Goal: Information Seeking & Learning: Check status

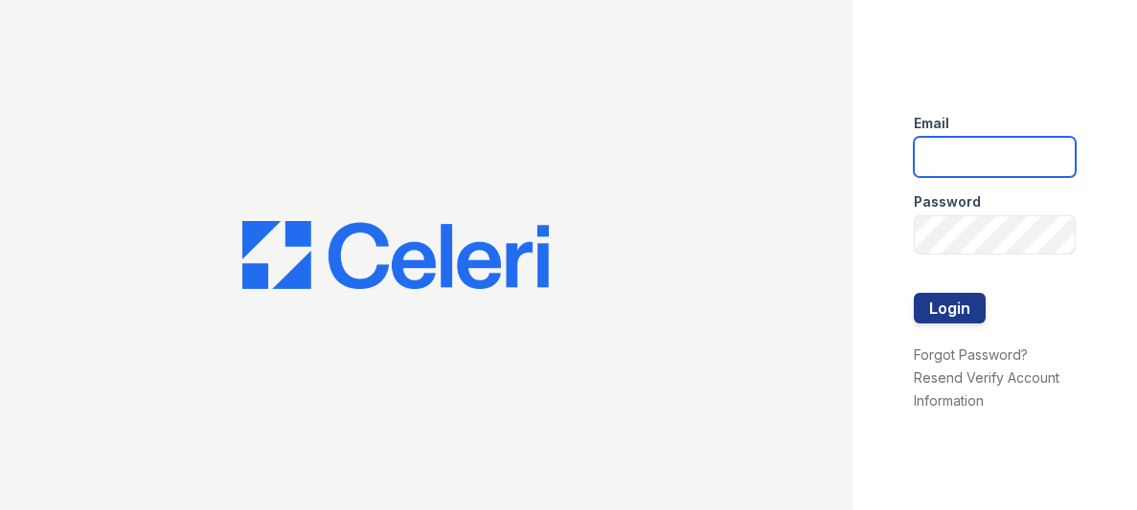
click at [927, 157] on input "email" at bounding box center [995, 157] width 162 height 40
type input "[EMAIL_ADDRESS][DOMAIN_NAME]"
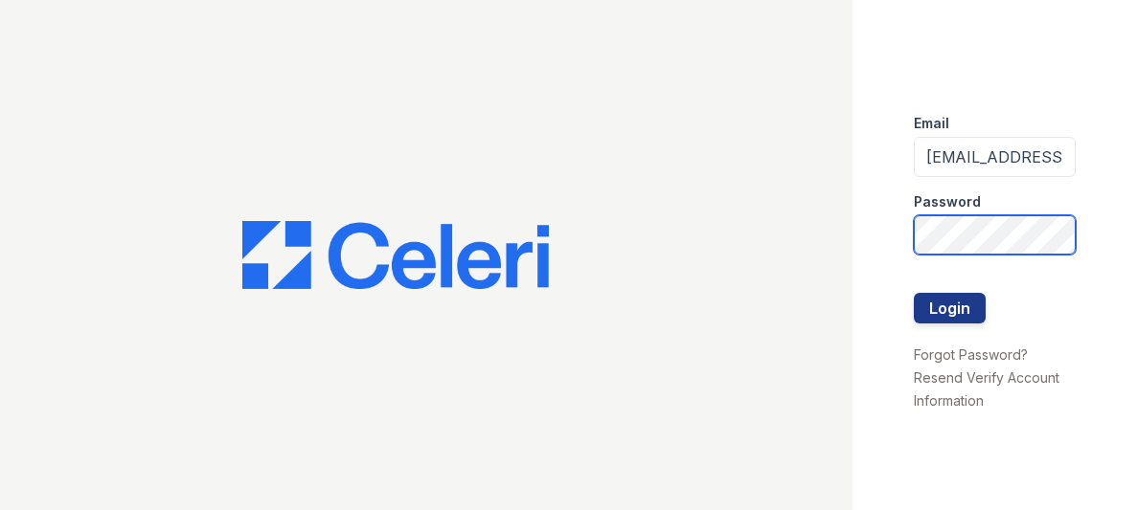
click at [914, 293] on button "Login" at bounding box center [950, 308] width 72 height 31
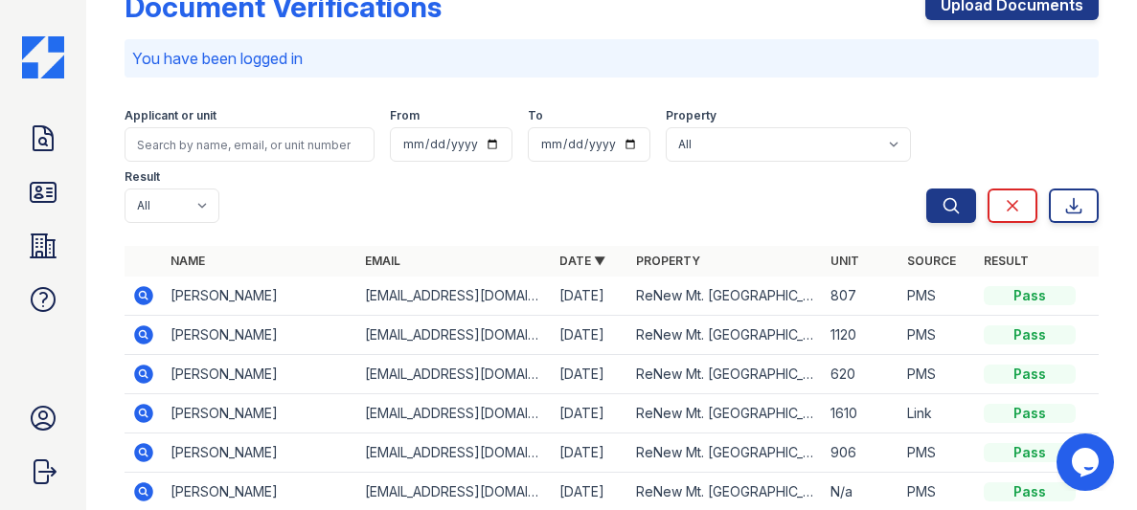
click at [359, 207] on div "Applicant or unit From To Property All ReNew Mt. Vernon Result All Pass Caution…" at bounding box center [525, 162] width 802 height 123
click at [335, 205] on div "Applicant or unit From To Property All ReNew Mt. Vernon Result All Pass Caution…" at bounding box center [525, 162] width 802 height 123
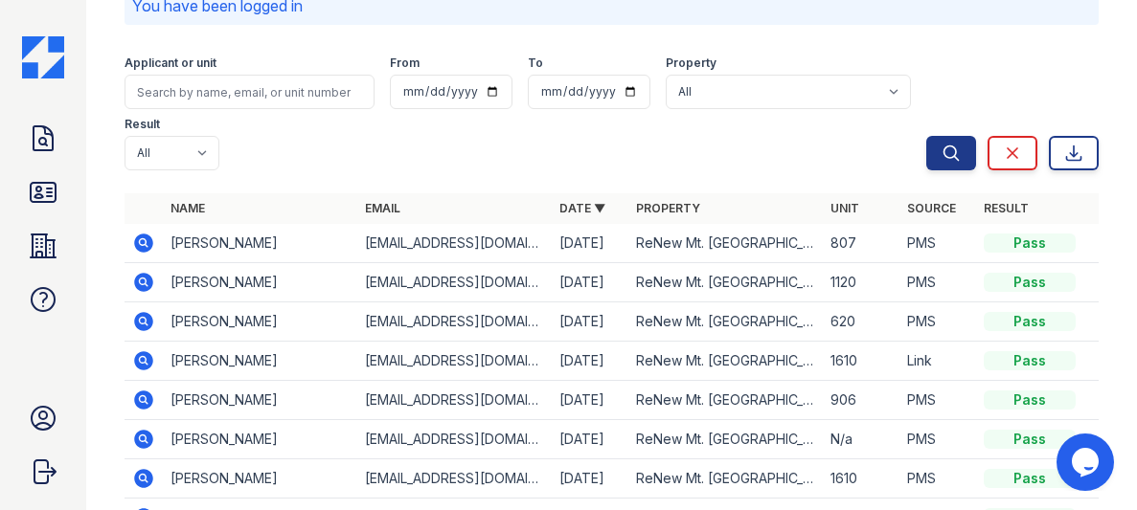
scroll to position [102, 0]
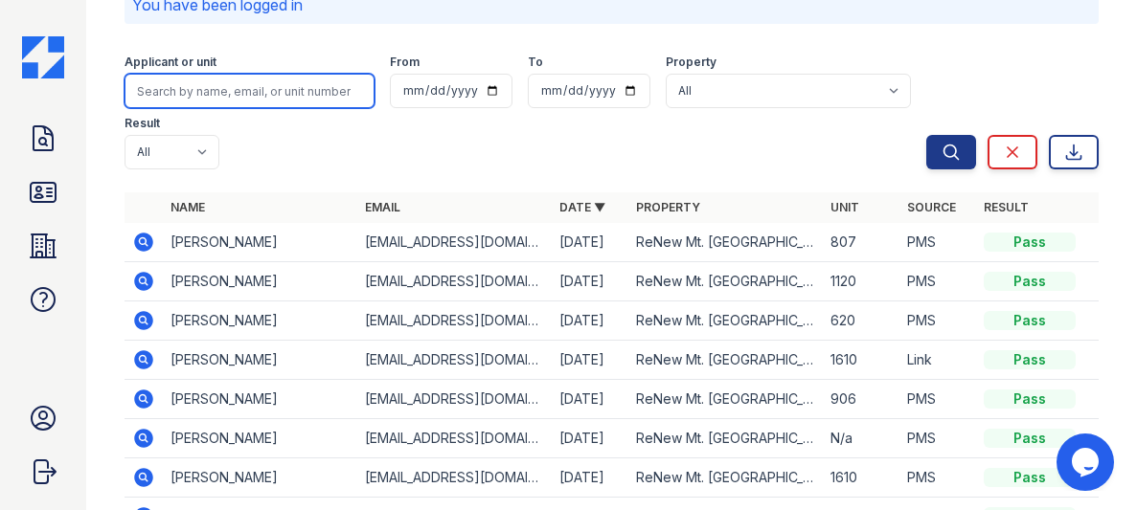
click at [196, 88] on input "search" at bounding box center [249, 91] width 250 height 34
type input "larson"
click at [926, 135] on button "Search" at bounding box center [951, 152] width 50 height 34
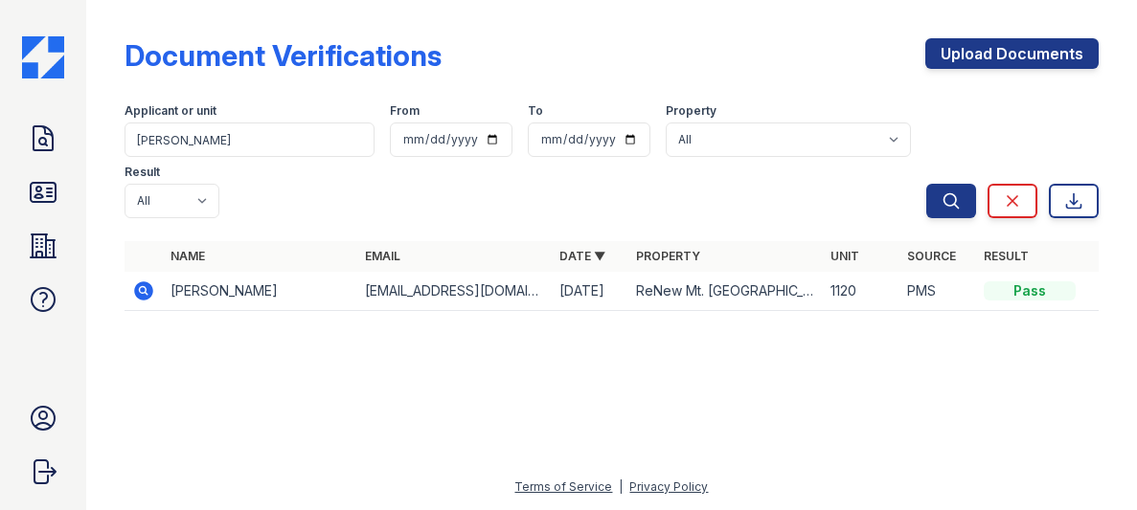
click at [536, 20] on div "Document Verifications Upload Documents Filter Applicant or unit larson From To…" at bounding box center [611, 169] width 974 height 323
click at [47, 191] on icon at bounding box center [43, 192] width 25 height 19
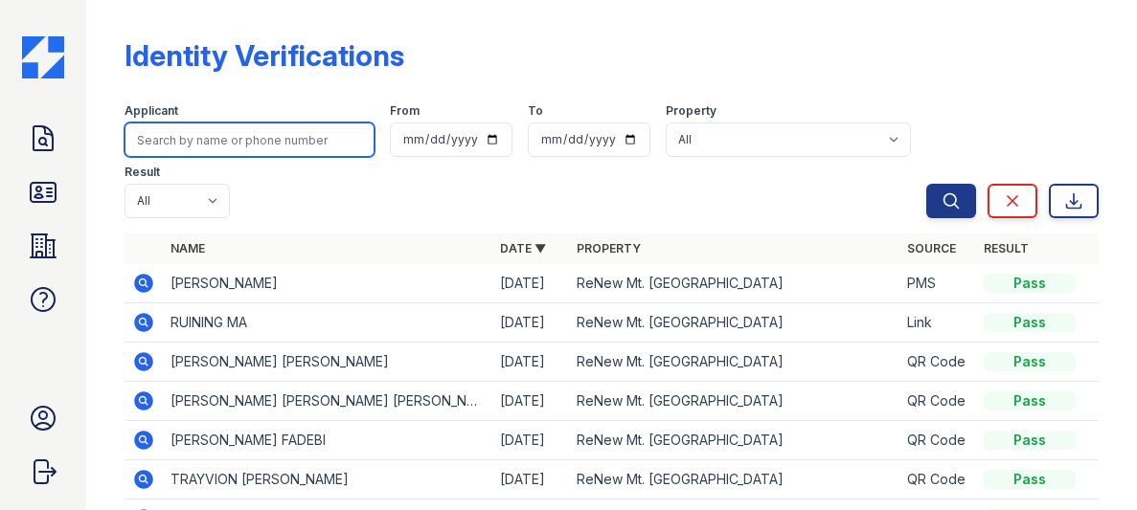
click at [222, 139] on input "search" at bounding box center [249, 140] width 250 height 34
type input "larson"
click at [926, 184] on button "Search" at bounding box center [951, 201] width 50 height 34
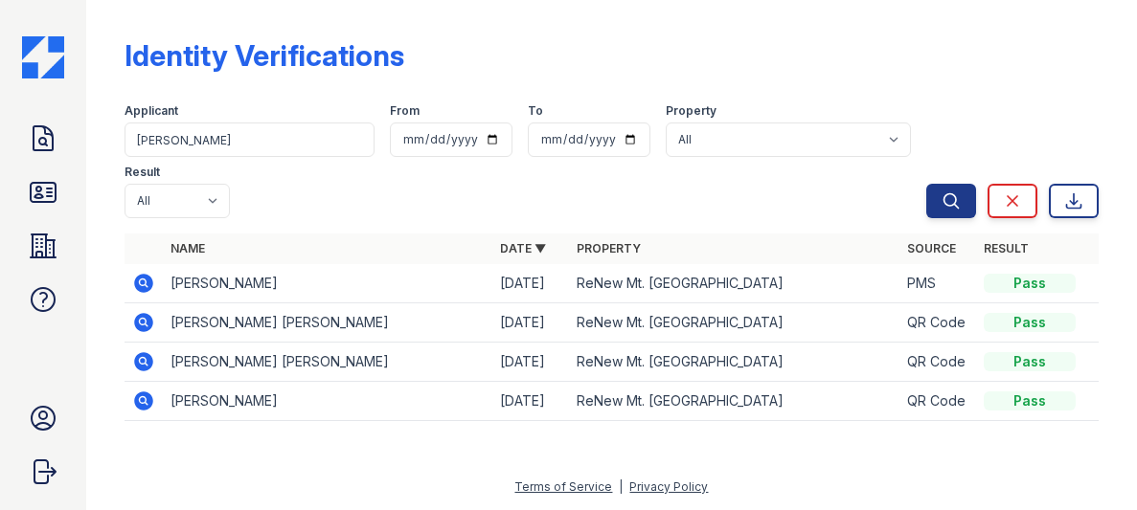
click at [143, 327] on icon at bounding box center [143, 322] width 19 height 19
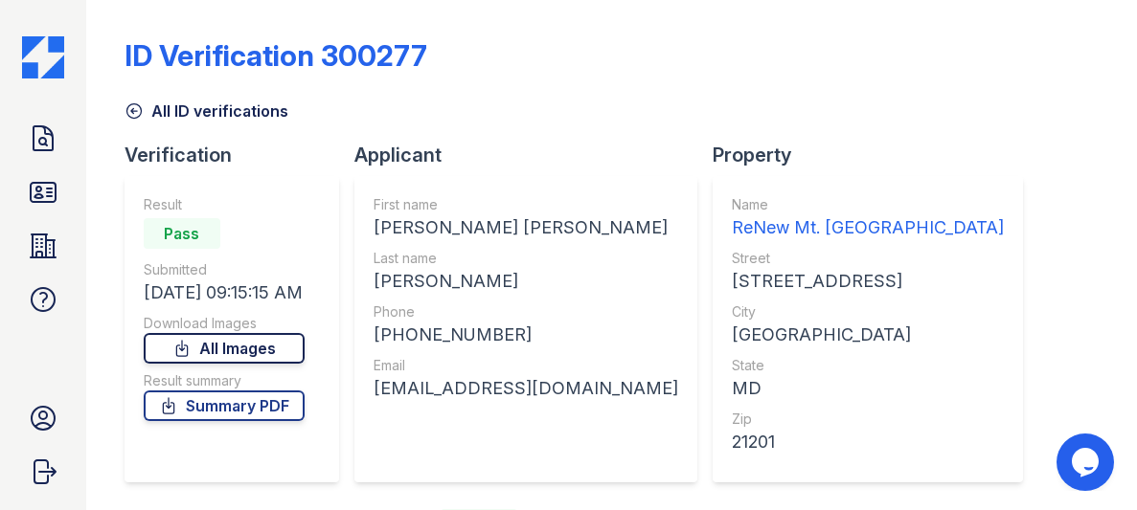
click at [215, 344] on link "All Images" at bounding box center [224, 348] width 161 height 31
